Goal: Task Accomplishment & Management: Manage account settings

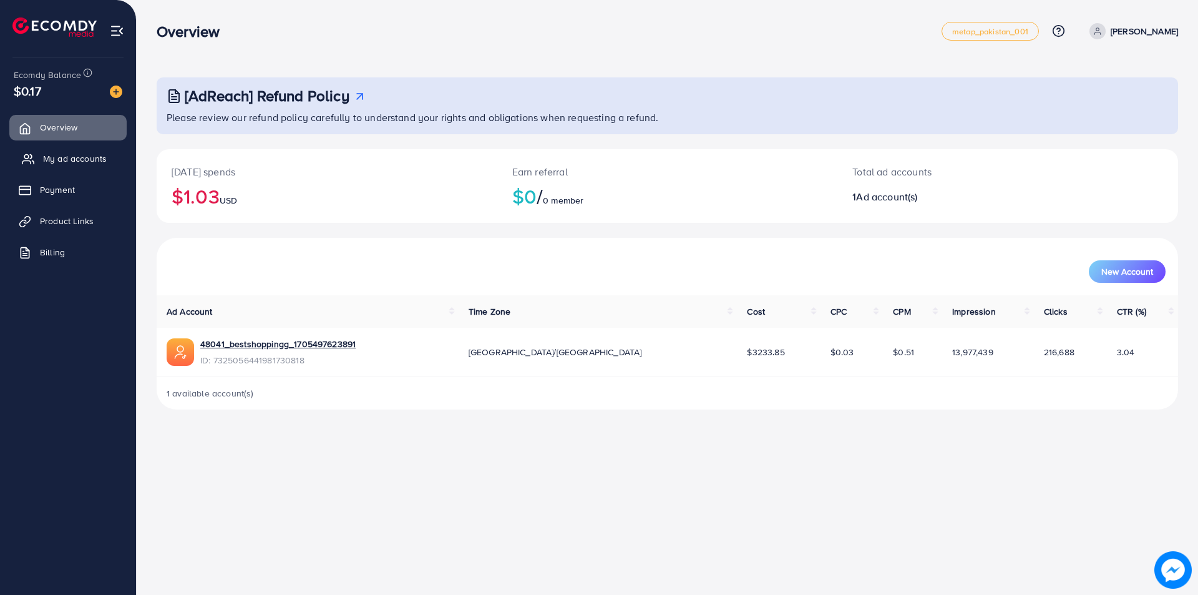
click at [81, 162] on span "My ad accounts" at bounding box center [75, 158] width 64 height 12
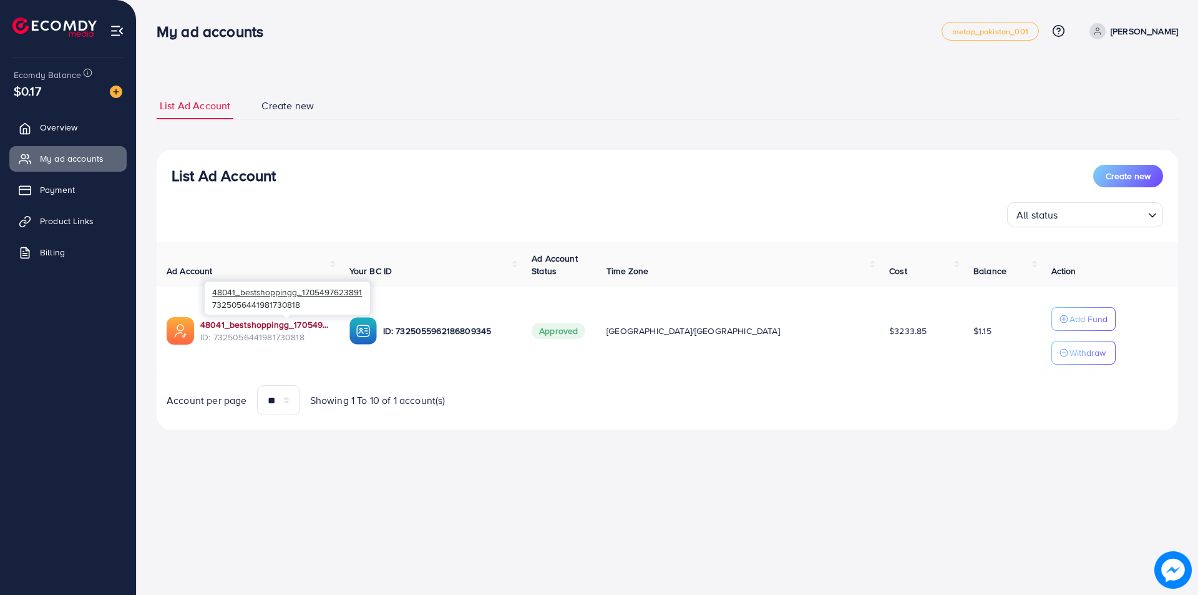
click at [230, 324] on link "48041_bestshoppingg_1705497623891" at bounding box center [264, 324] width 129 height 12
